Goal: Transaction & Acquisition: Purchase product/service

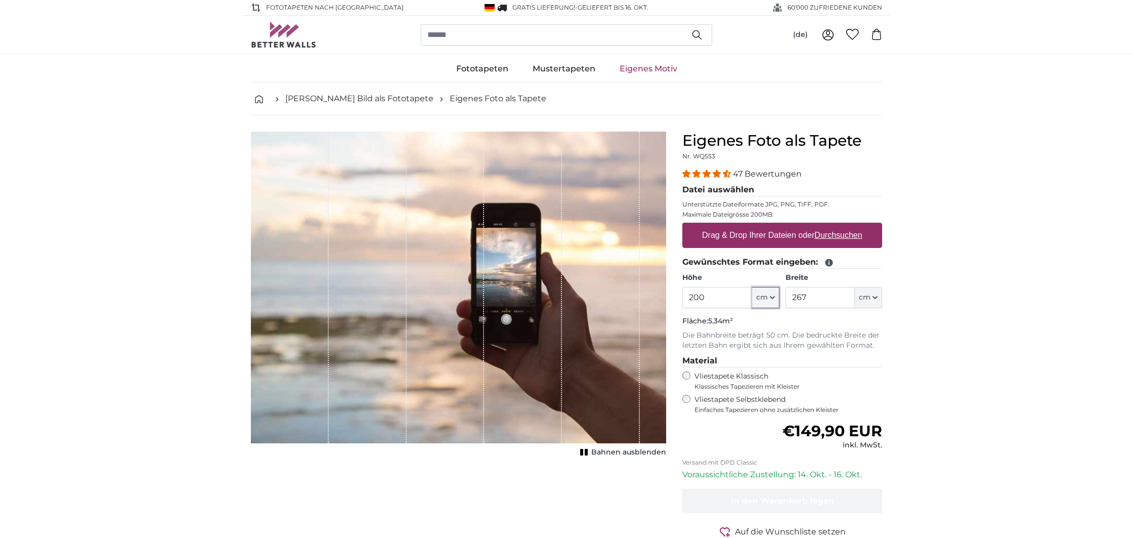
click at [773, 296] on icon "button" at bounding box center [772, 297] width 5 height 5
click at [717, 300] on input "200" at bounding box center [716, 297] width 69 height 21
type input "240"
click at [877, 296] on icon "button" at bounding box center [875, 297] width 4 height 2
click at [823, 297] on input "267" at bounding box center [820, 297] width 69 height 21
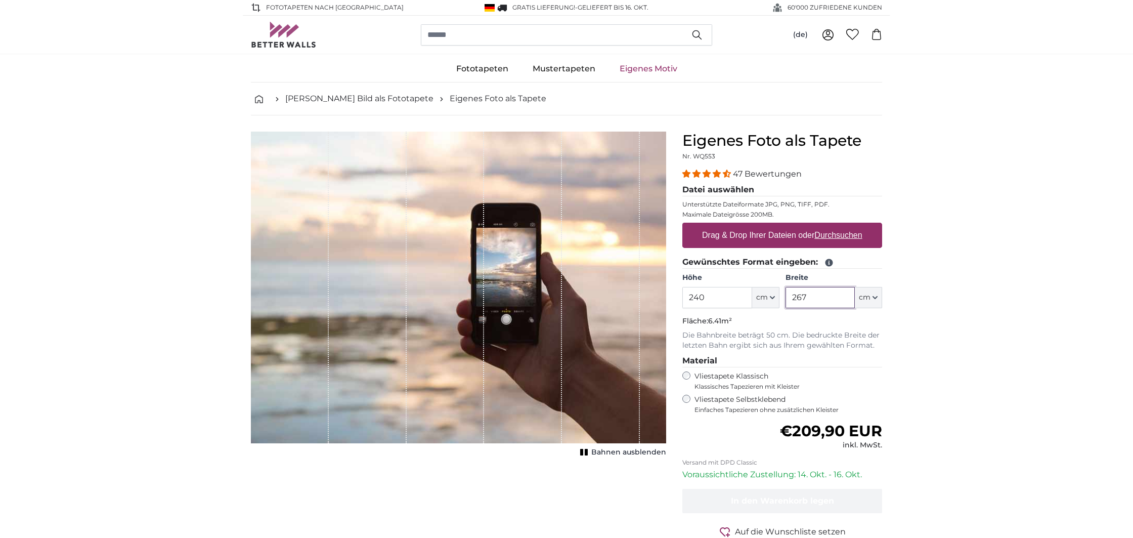
scroll to position [2, 0]
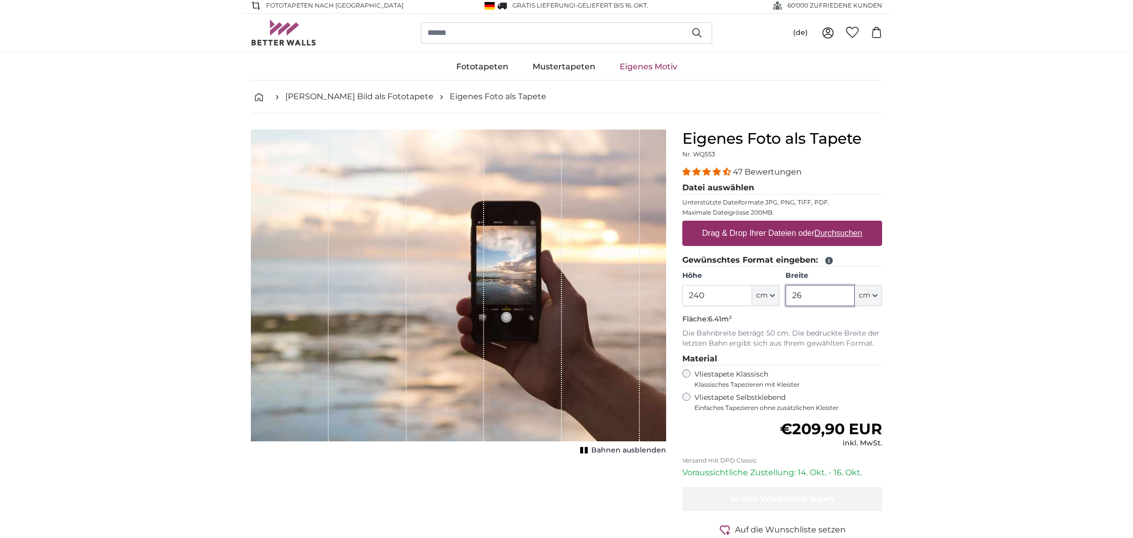
type input "2"
type input "300"
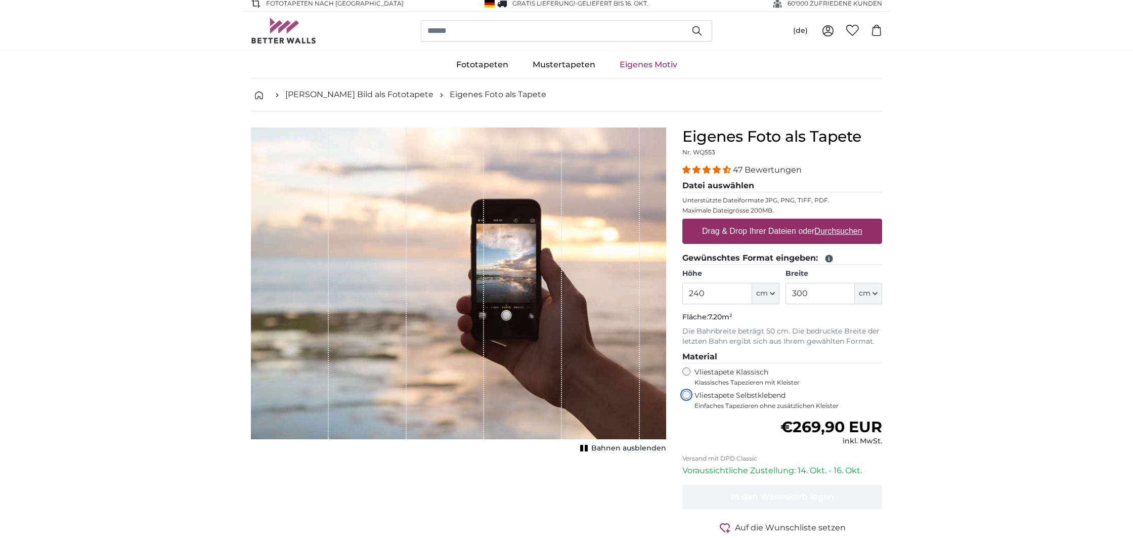
scroll to position [5, 0]
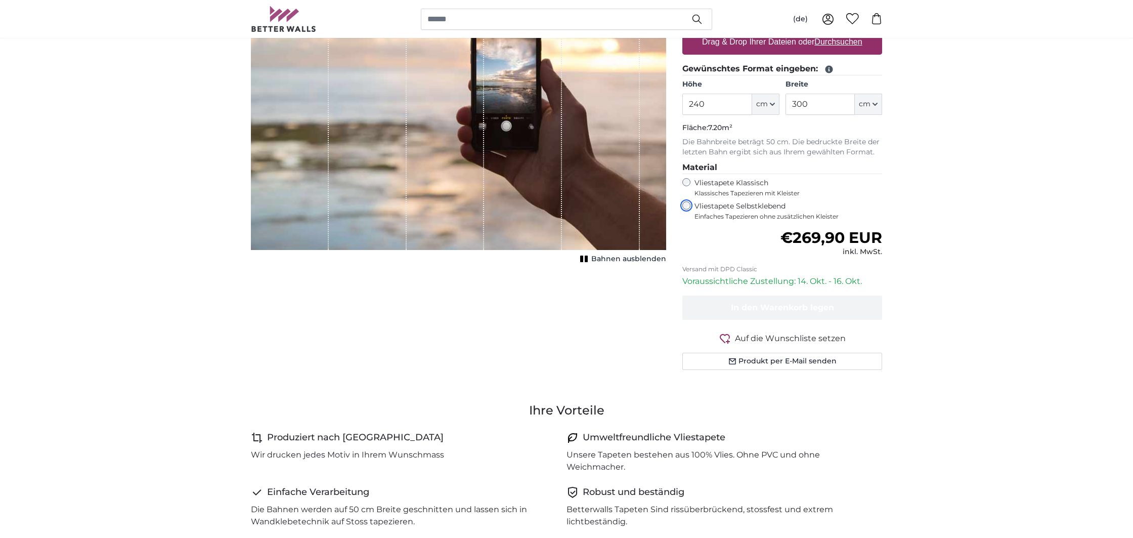
scroll to position [194, 0]
click at [589, 258] on icon "1 of 1" at bounding box center [584, 258] width 10 height 8
click at [590, 258] on icon "1 of 1" at bounding box center [585, 258] width 10 height 8
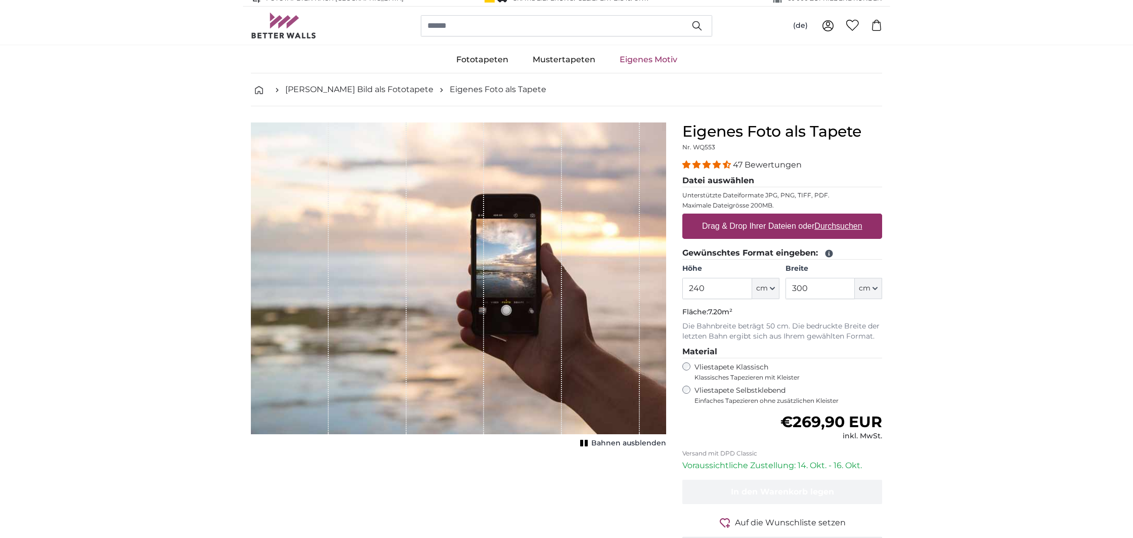
scroll to position [0, 0]
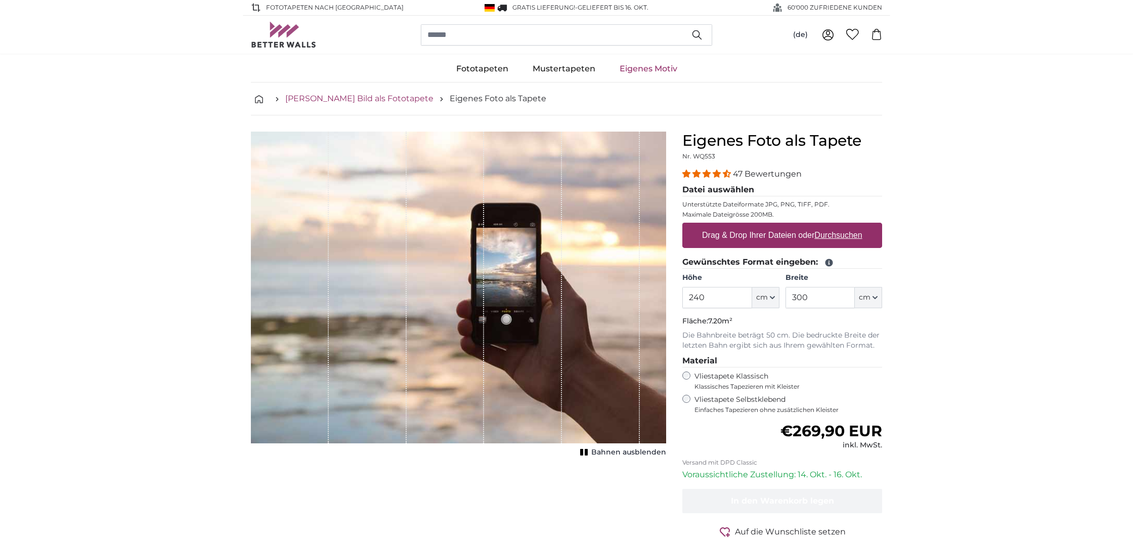
click at [354, 101] on link "[PERSON_NAME] Bild als Fototapete" at bounding box center [359, 99] width 148 height 12
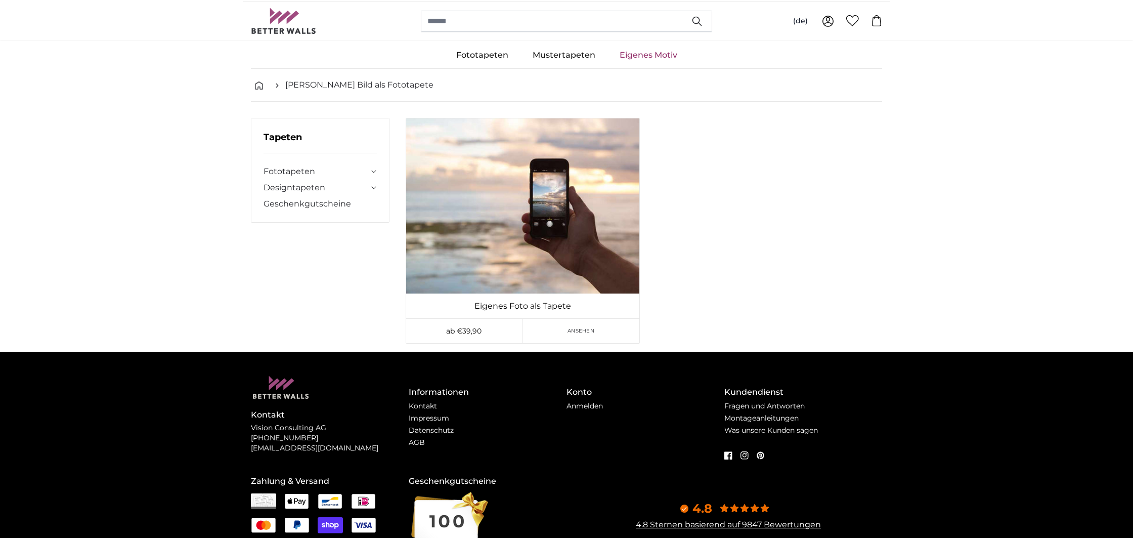
scroll to position [14, 0]
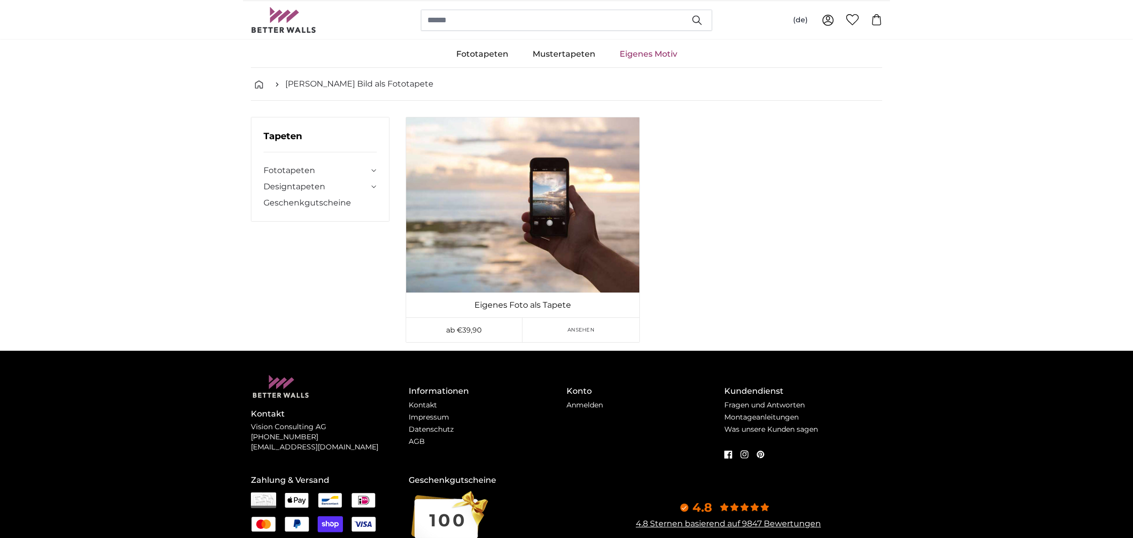
click at [323, 182] on div "Fototapeten Natur Wald Wasserfall" at bounding box center [320, 180] width 113 height 57
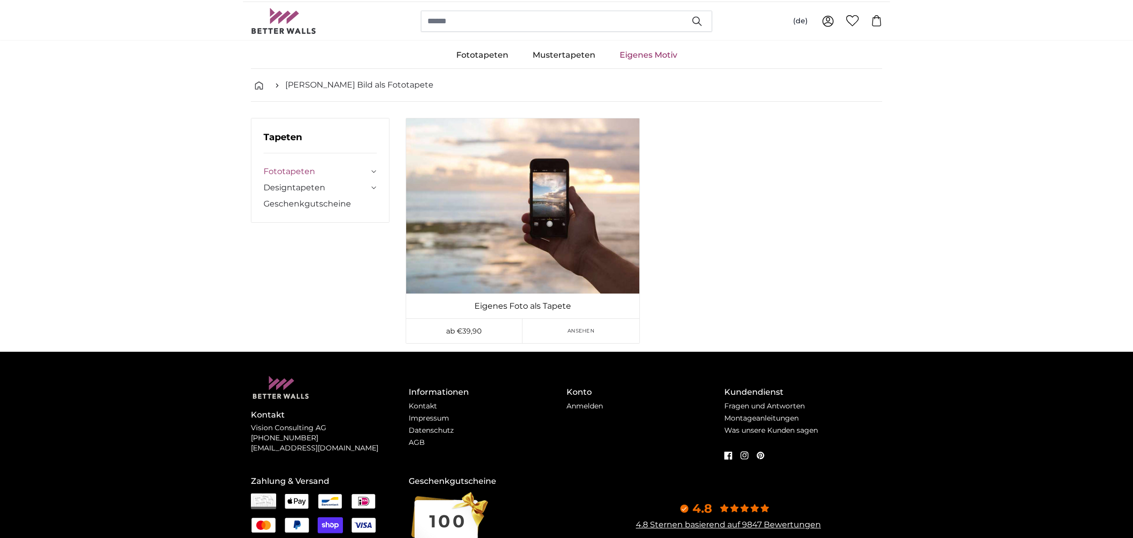
click at [304, 169] on link "Fototapeten" at bounding box center [316, 171] width 105 height 12
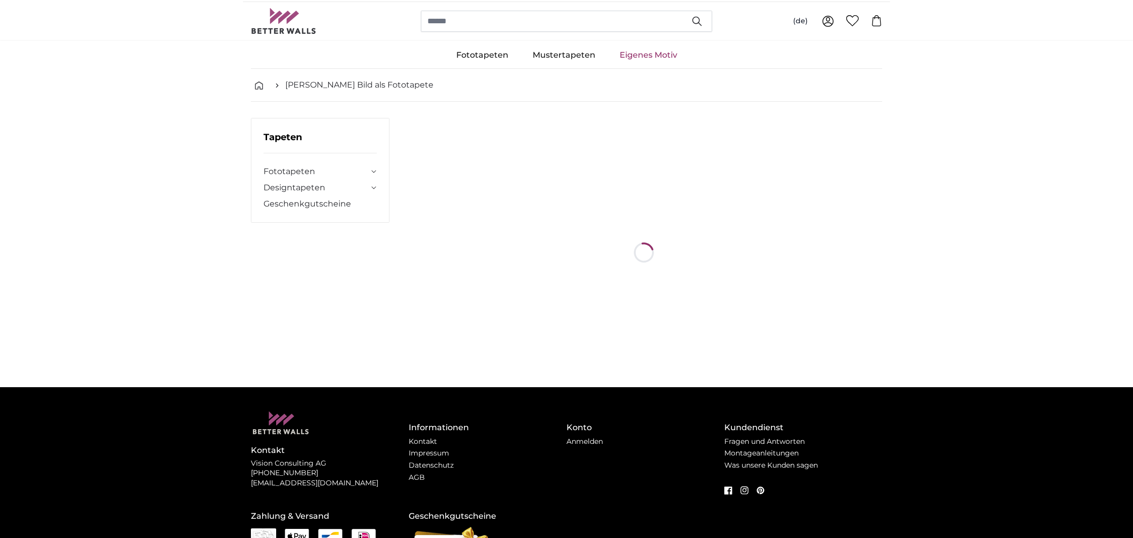
scroll to position [0, 0]
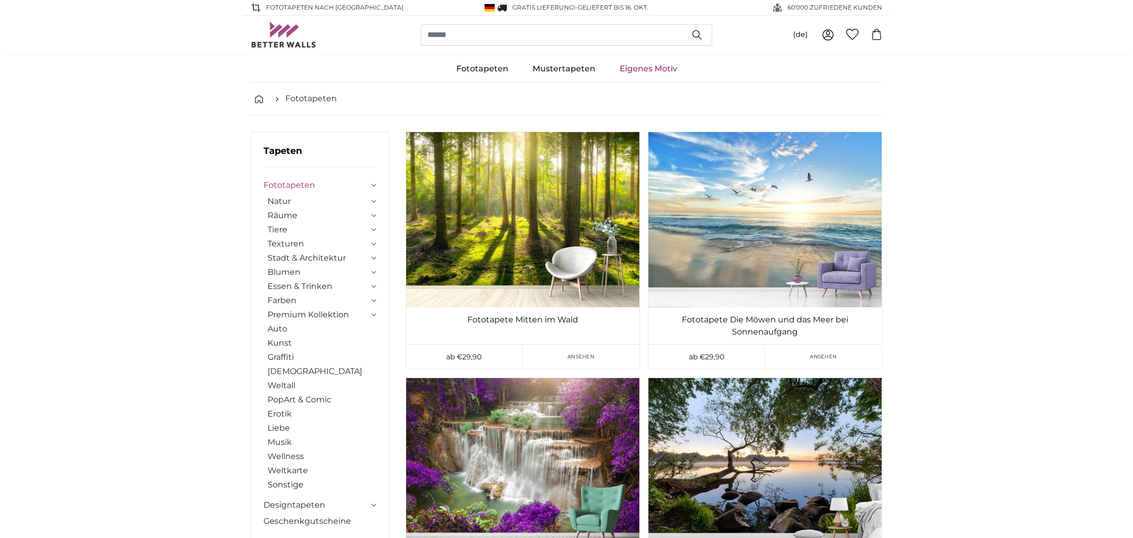
click at [641, 69] on link "Eigenes Motiv" at bounding box center [649, 69] width 82 height 26
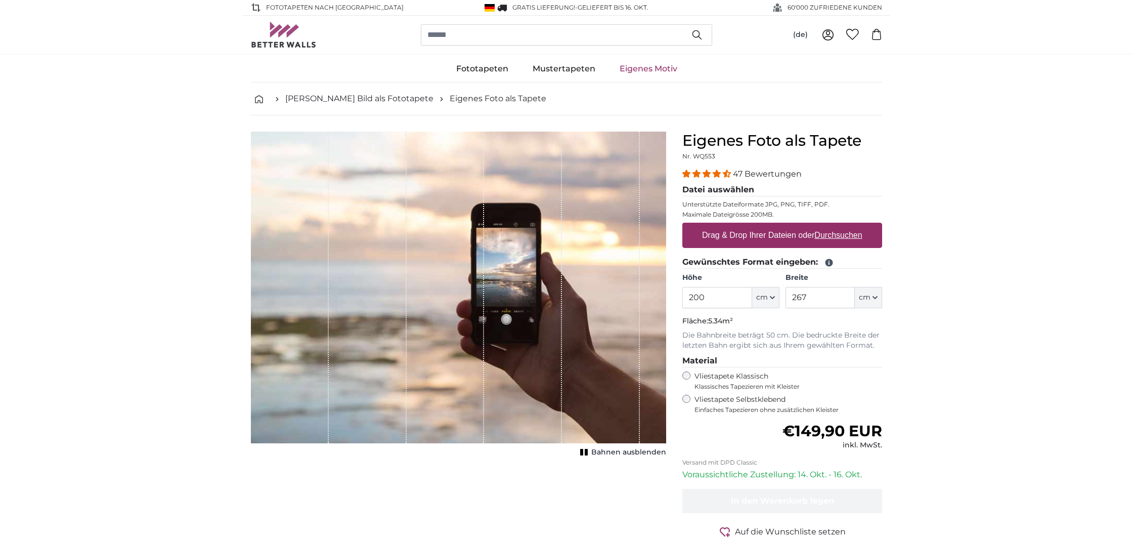
click at [641, 71] on link "Eigenes Motiv" at bounding box center [649, 69] width 82 height 26
click at [384, 260] on div "1 of 1" at bounding box center [368, 288] width 78 height 312
click at [773, 301] on button "cm" at bounding box center [765, 297] width 27 height 21
drag, startPoint x: 711, startPoint y: 299, endPoint x: 718, endPoint y: 299, distance: 6.6
click at [714, 299] on input "200" at bounding box center [716, 297] width 69 height 21
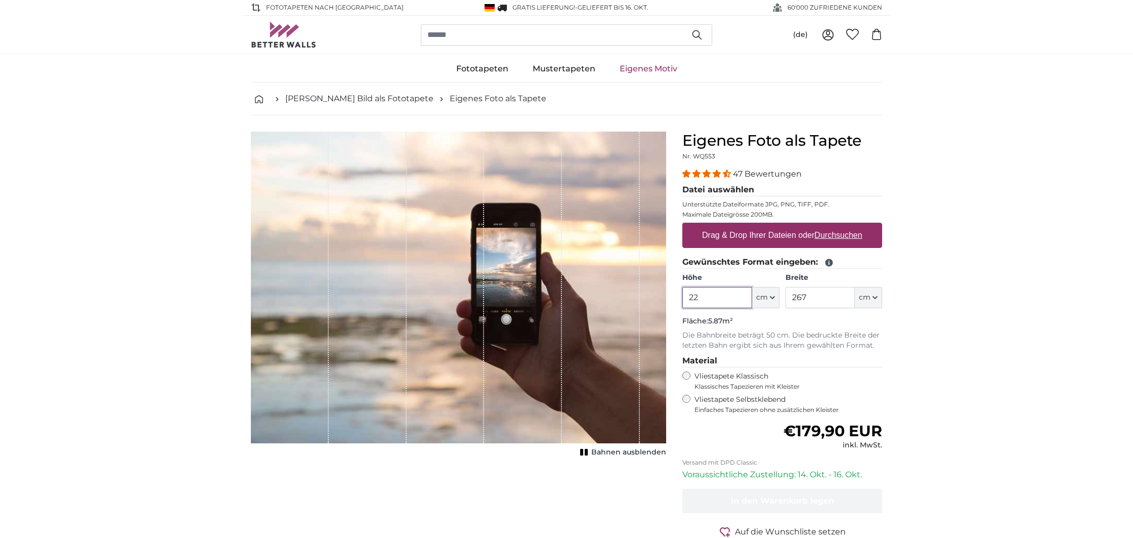
type input "2"
click at [877, 295] on icon "button" at bounding box center [875, 297] width 5 height 5
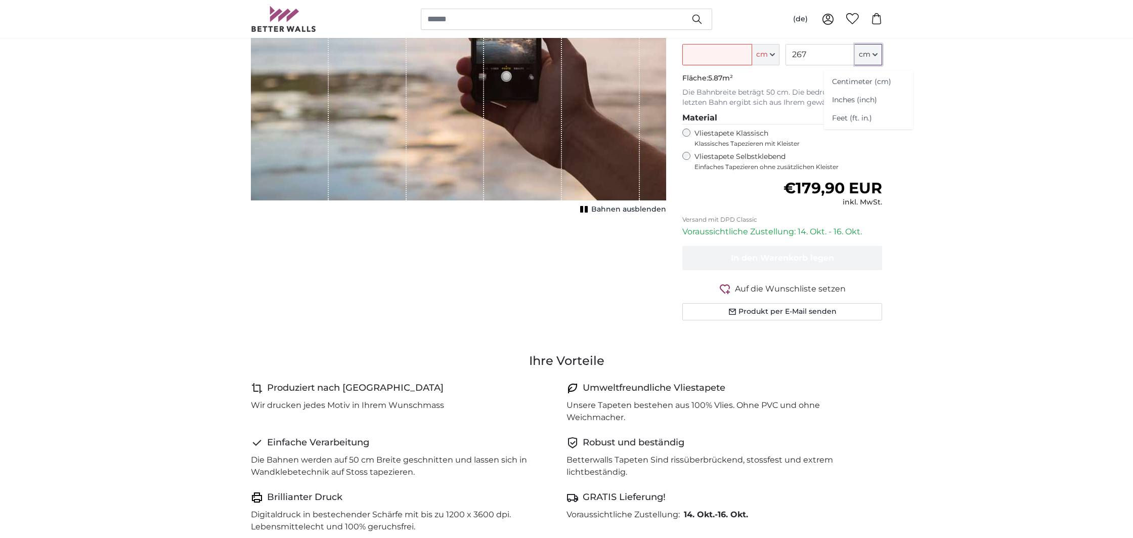
scroll to position [243, 0]
drag, startPoint x: 720, startPoint y: 53, endPoint x: 730, endPoint y: 54, distance: 9.2
click at [721, 53] on input "Höhe" at bounding box center [716, 54] width 69 height 21
type input "240"
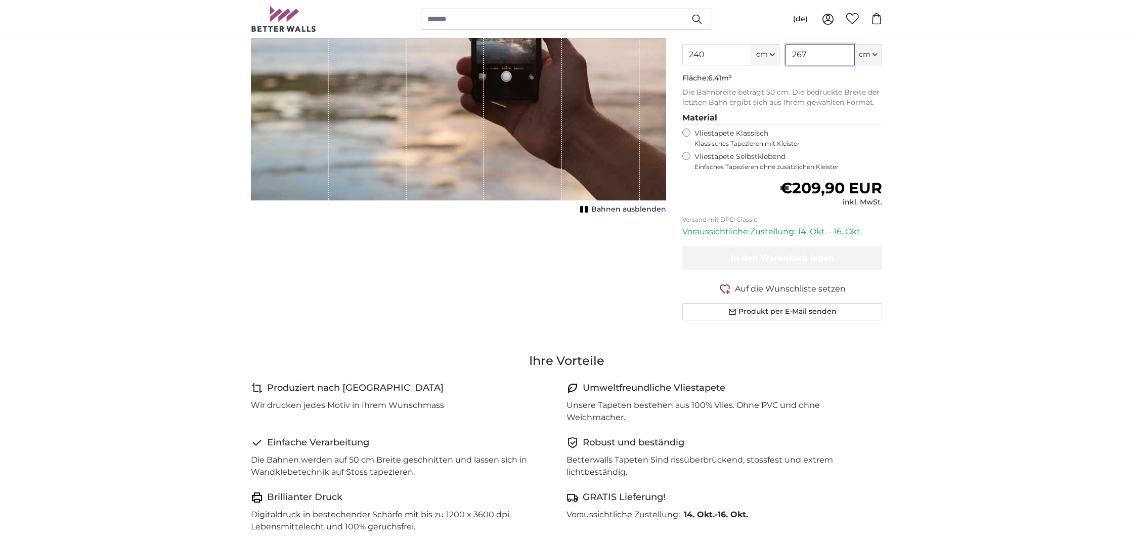
drag, startPoint x: 823, startPoint y: 56, endPoint x: 832, endPoint y: 60, distance: 9.7
click at [824, 56] on input "267" at bounding box center [820, 54] width 69 height 21
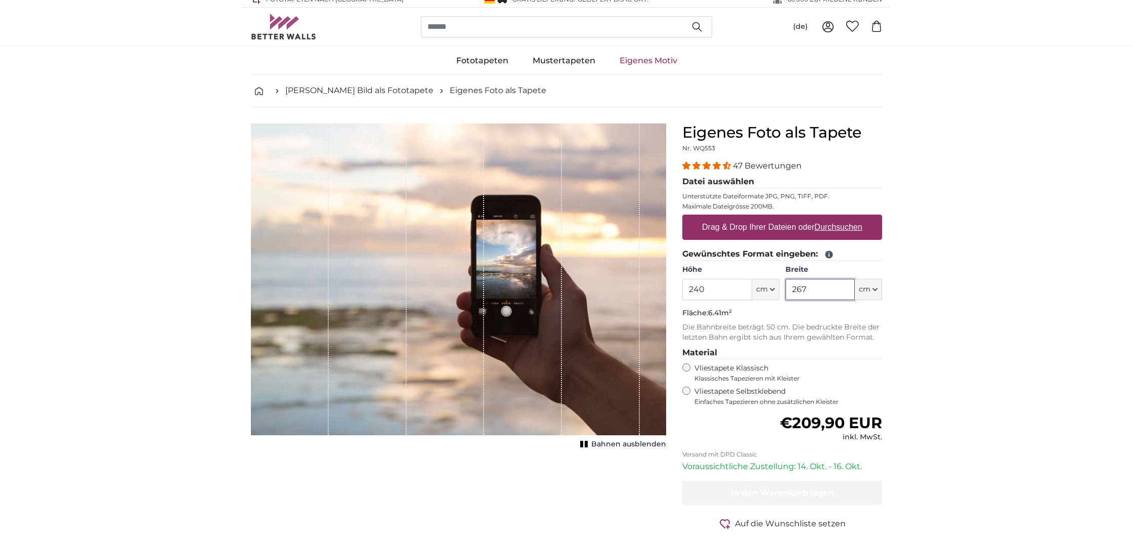
scroll to position [3, 0]
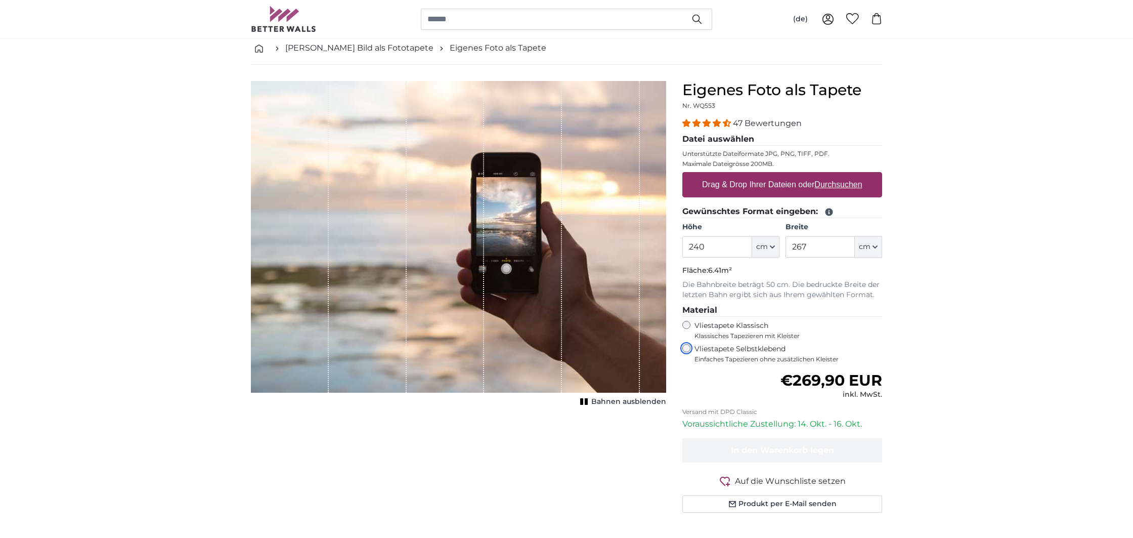
scroll to position [52, 0]
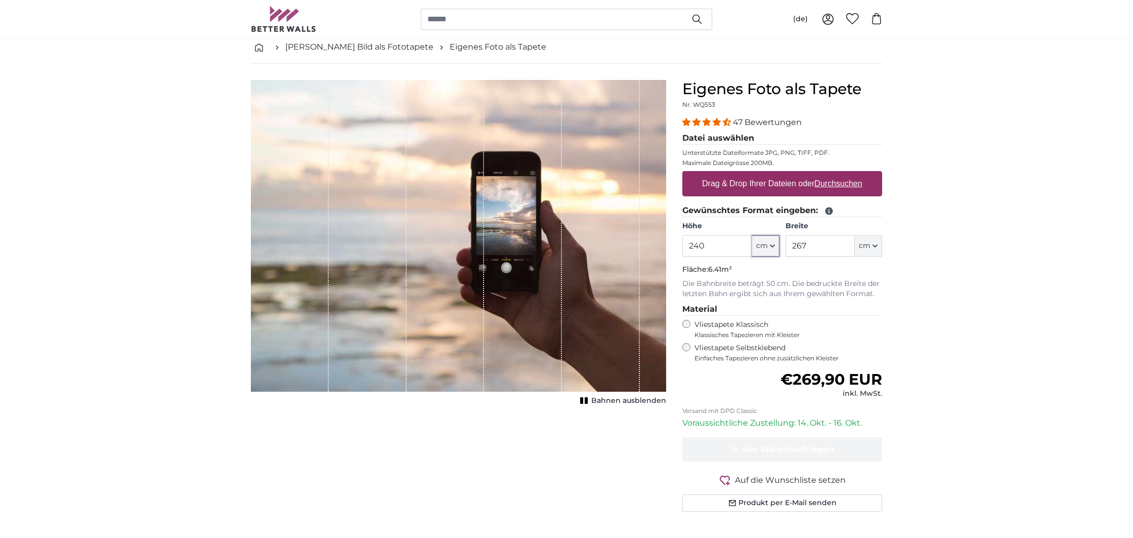
click at [773, 247] on icon "button" at bounding box center [772, 245] width 5 height 5
click at [719, 245] on input "240" at bounding box center [716, 245] width 69 height 21
click at [868, 246] on span "cm" at bounding box center [865, 246] width 12 height 10
click at [818, 251] on input "267" at bounding box center [820, 245] width 69 height 21
type input "2"
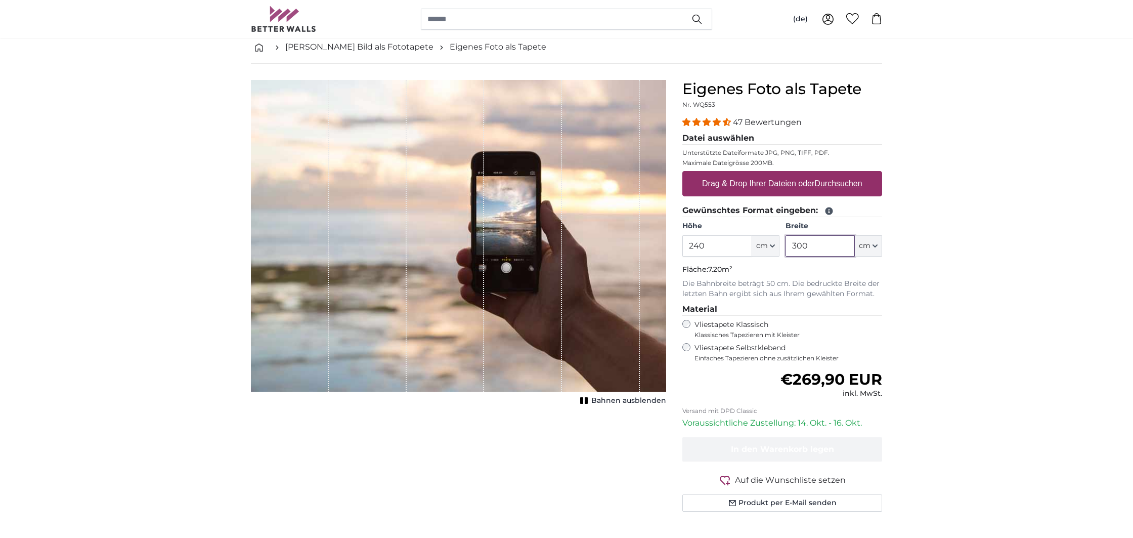
type input "300"
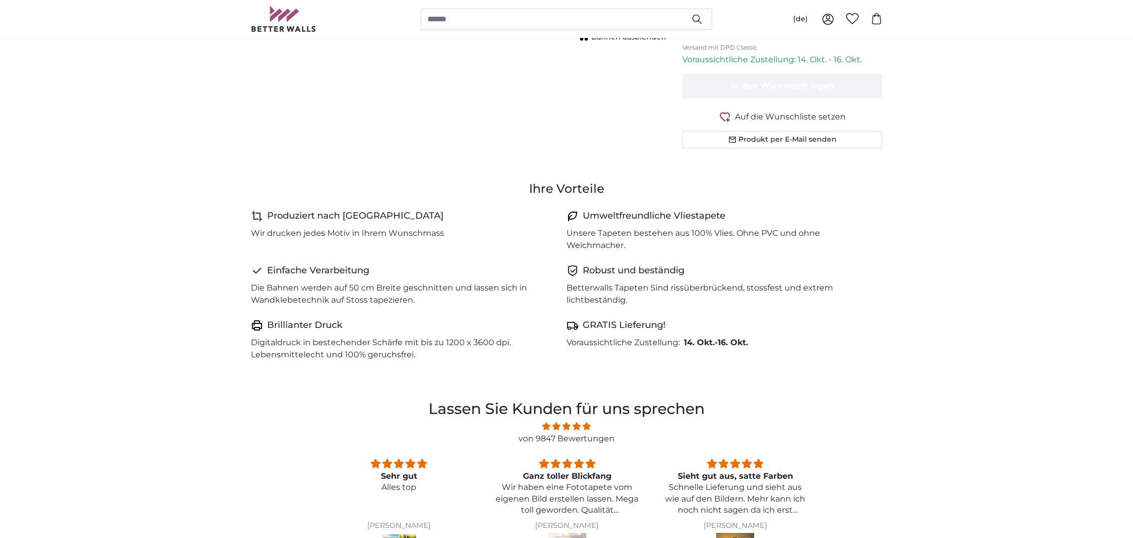
scroll to position [416, 0]
